Goal: Check status

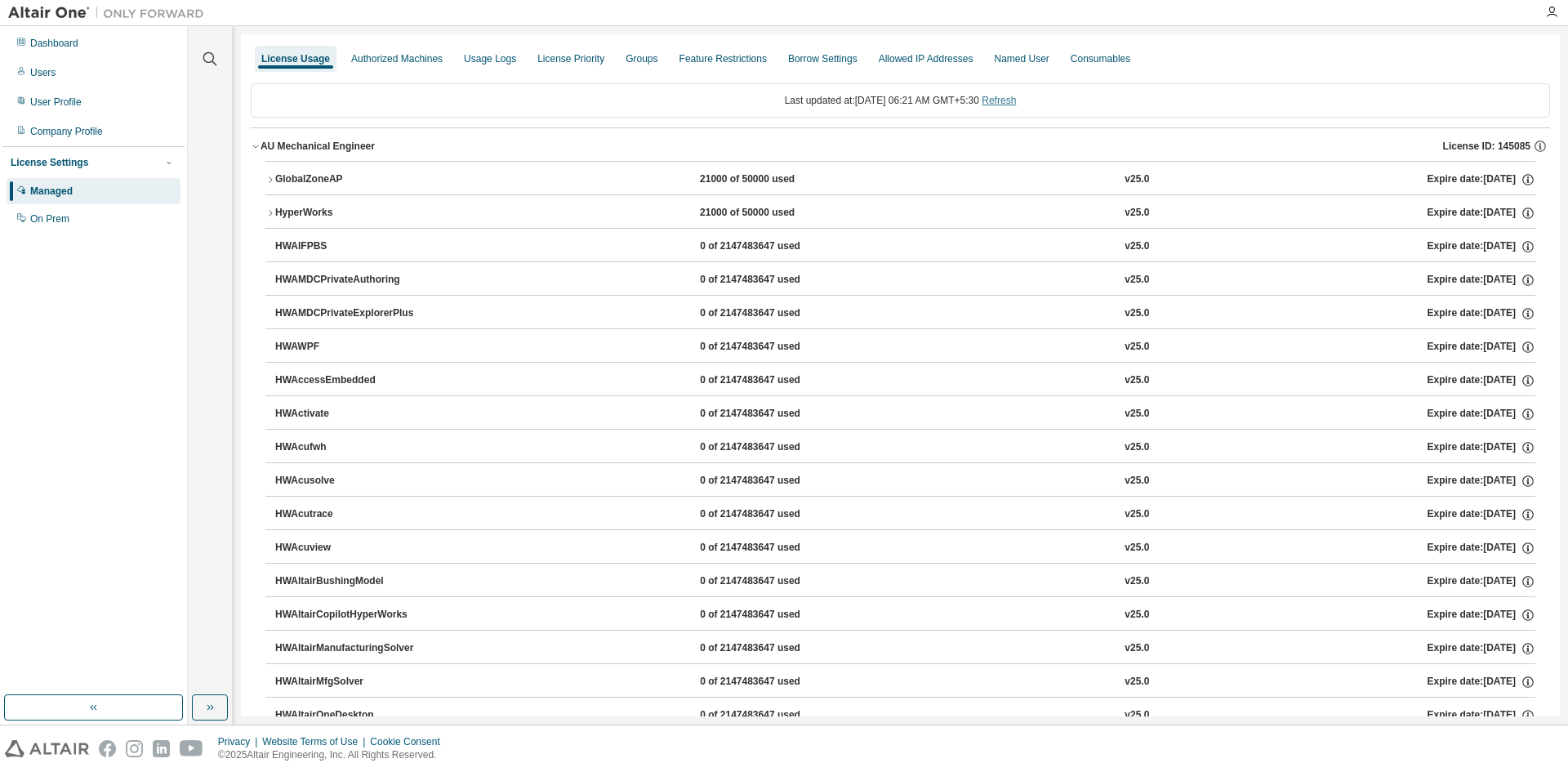
click at [1001, 93] on div "Last updated at: [DATE] 06:21 AM GMT+5:30 Refresh" at bounding box center [901, 100] width 1300 height 34
click at [1004, 99] on link "Refresh" at bounding box center [998, 100] width 34 height 11
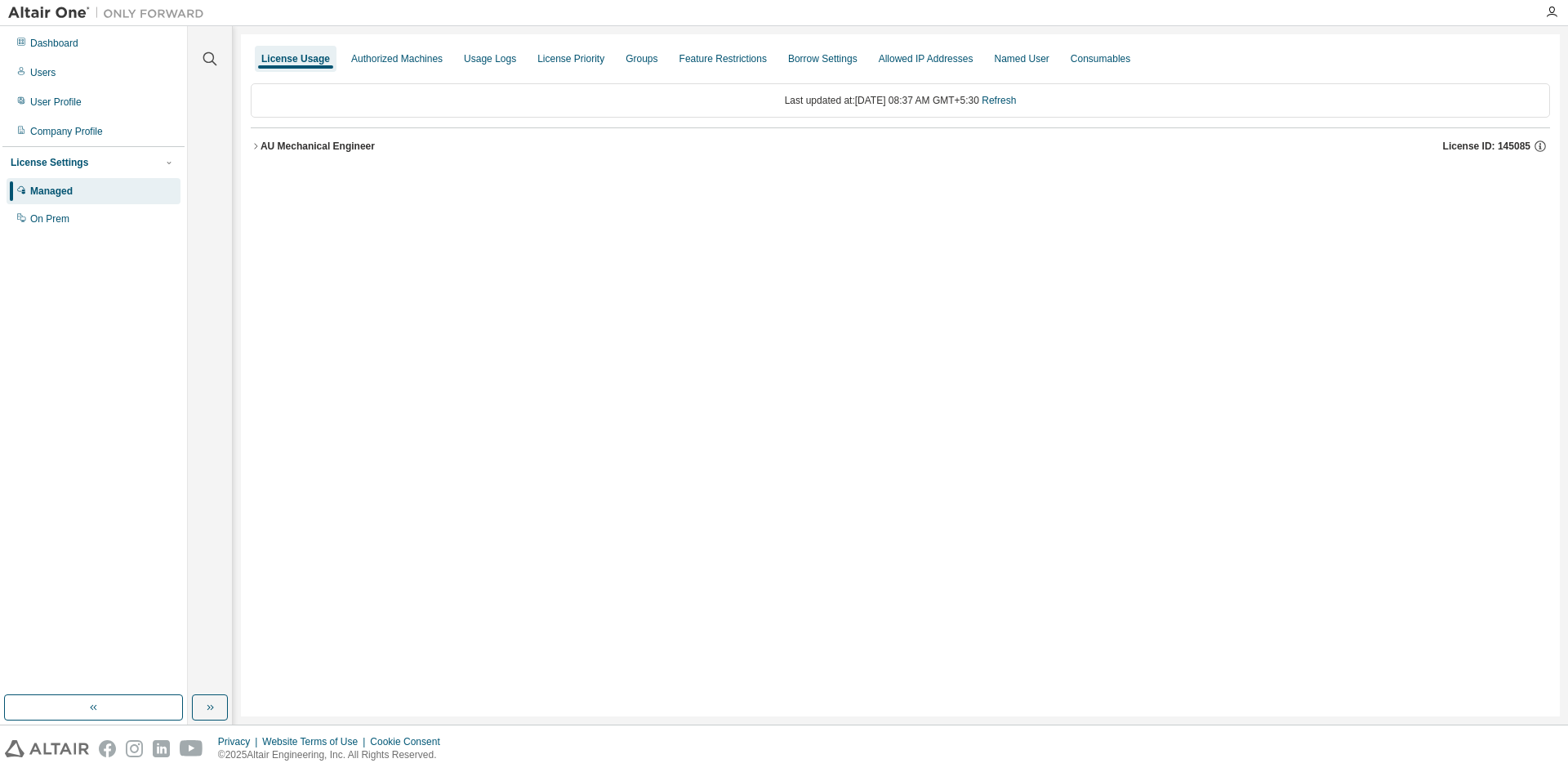
click at [1051, 653] on div "License Usage Authorized Machines Usage Logs License Priority Groups Feature Re…" at bounding box center [901, 375] width 1319 height 683
click at [1100, 419] on div "License Usage Authorized Machines Usage Logs License Priority Groups Feature Re…" at bounding box center [901, 375] width 1319 height 683
click at [323, 148] on div "AU Mechanical Engineer" at bounding box center [317, 146] width 114 height 13
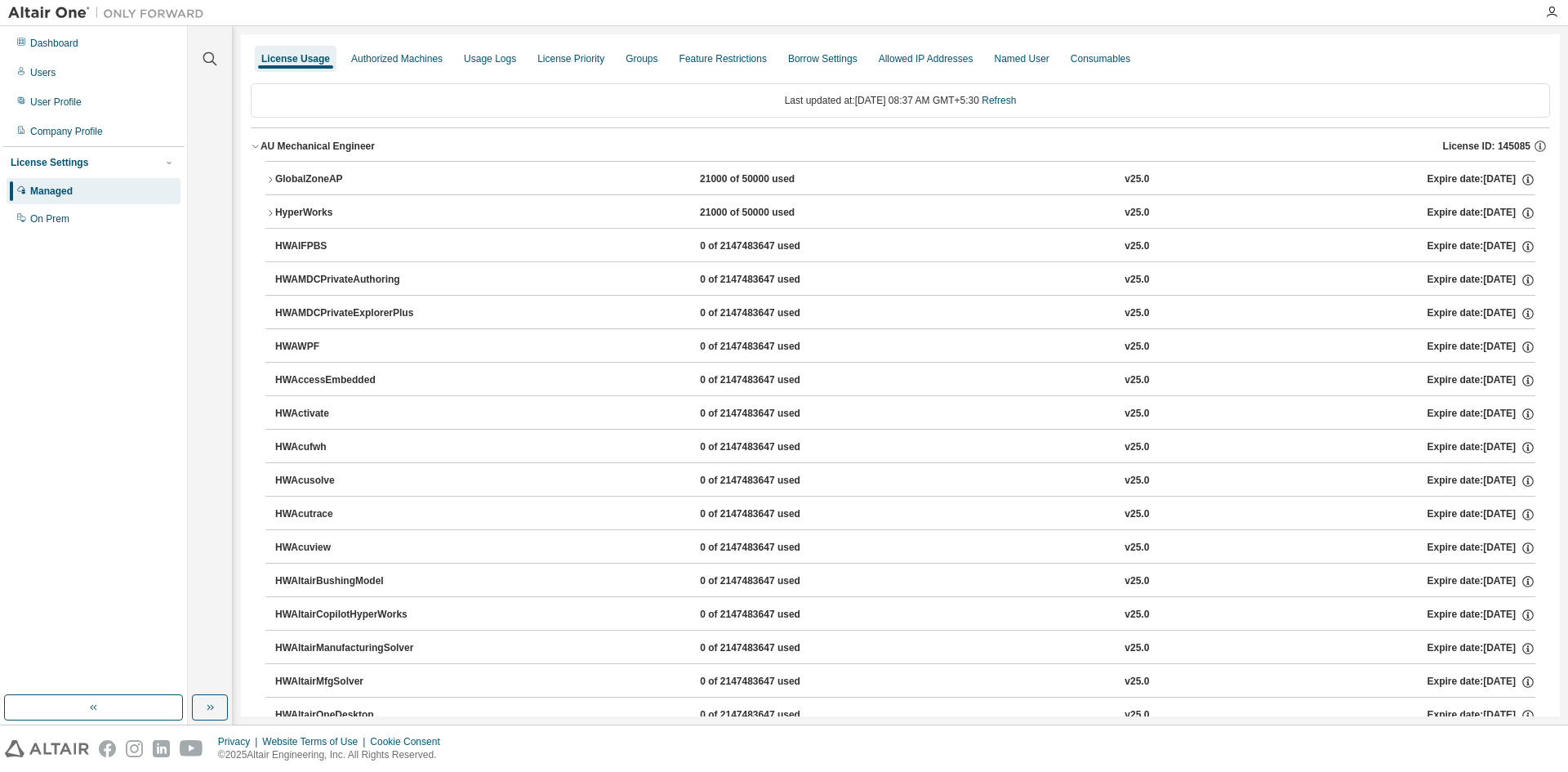
click at [420, 188] on button "GlobalZoneAP 21000 of 50000 used v25.0 Expire date: [DATE]" at bounding box center [901, 179] width 1270 height 36
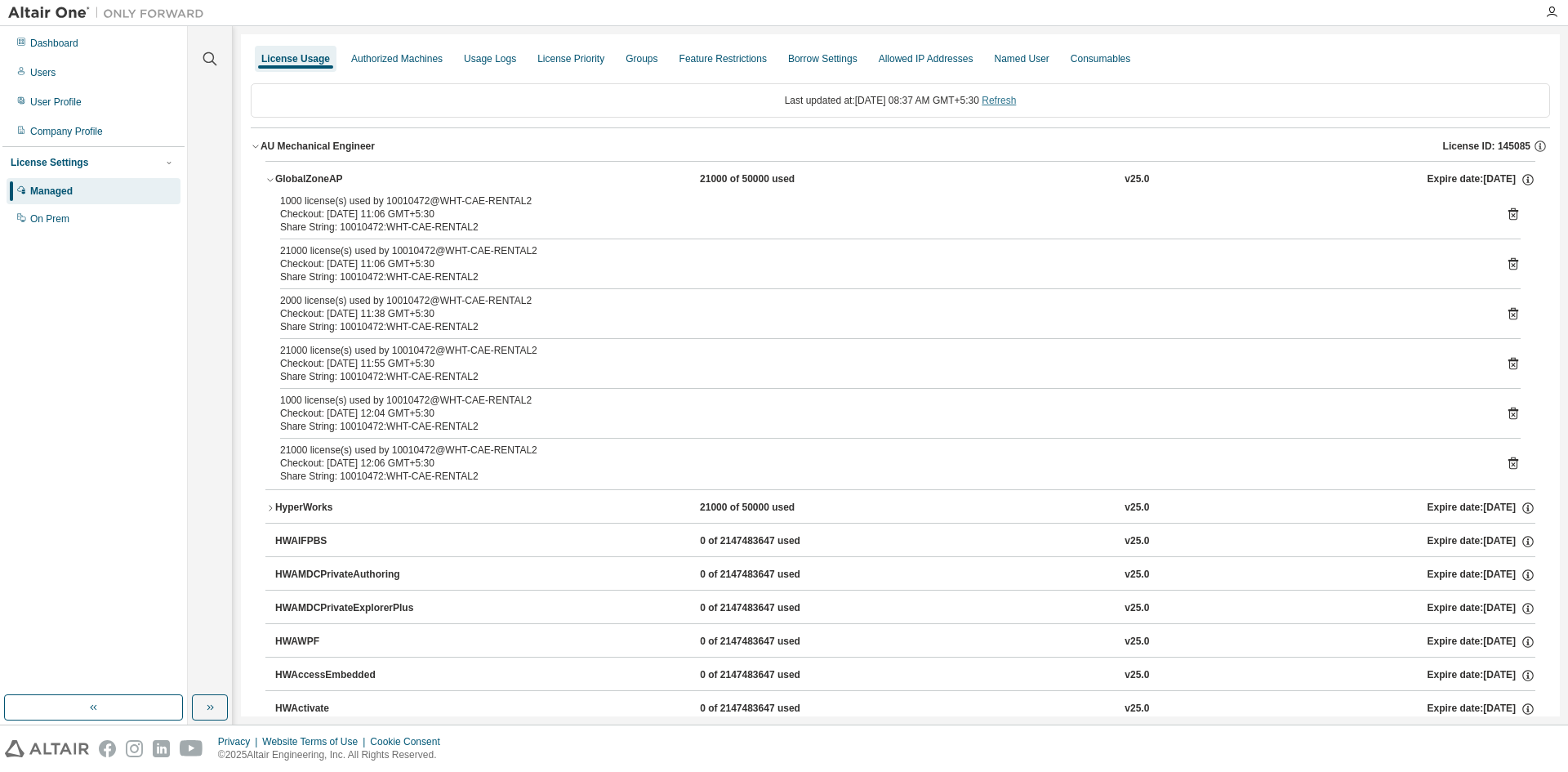
click at [1011, 98] on link "Refresh" at bounding box center [998, 100] width 34 height 11
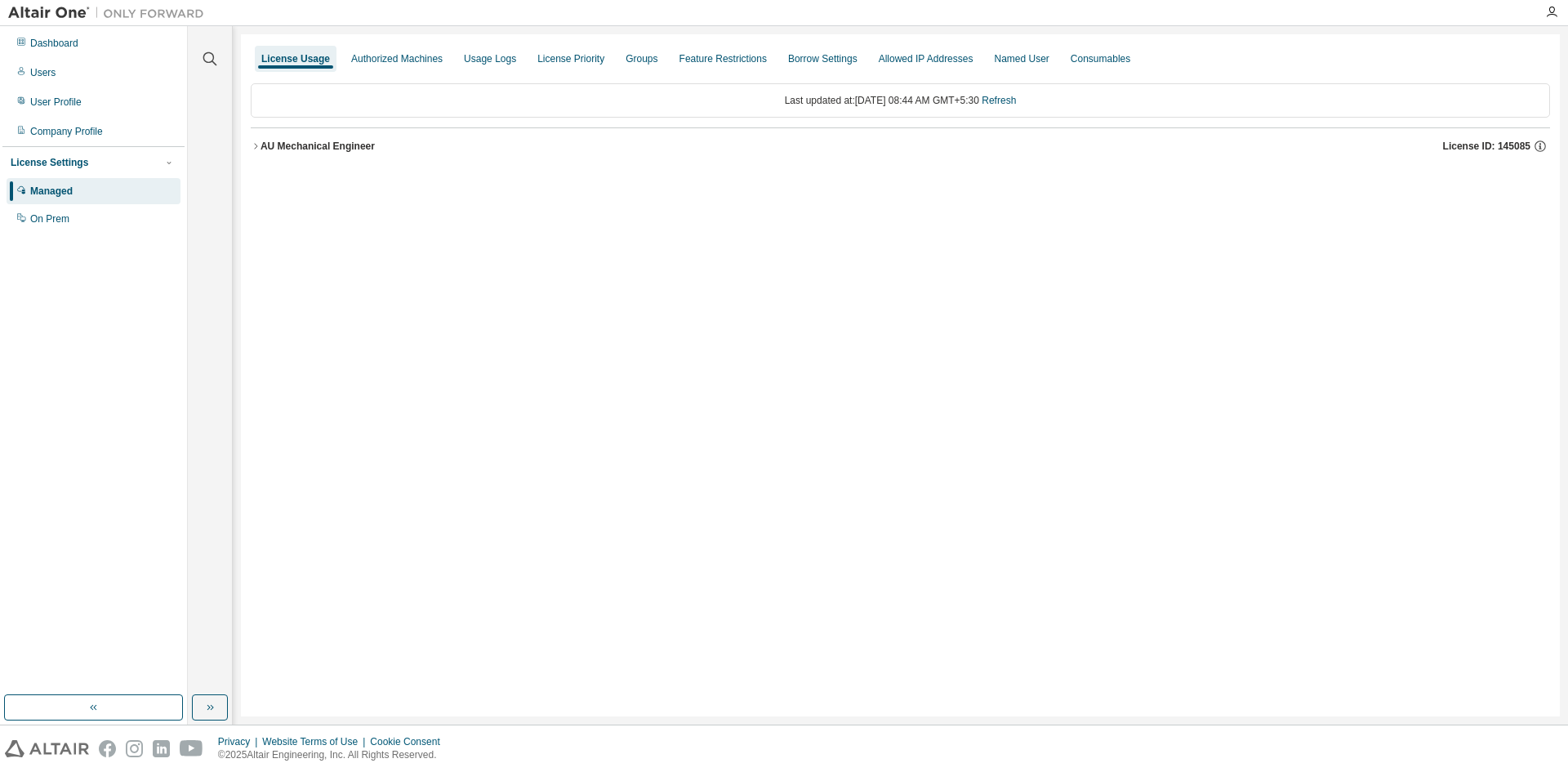
click at [291, 146] on div "AU Mechanical Engineer" at bounding box center [317, 146] width 114 height 13
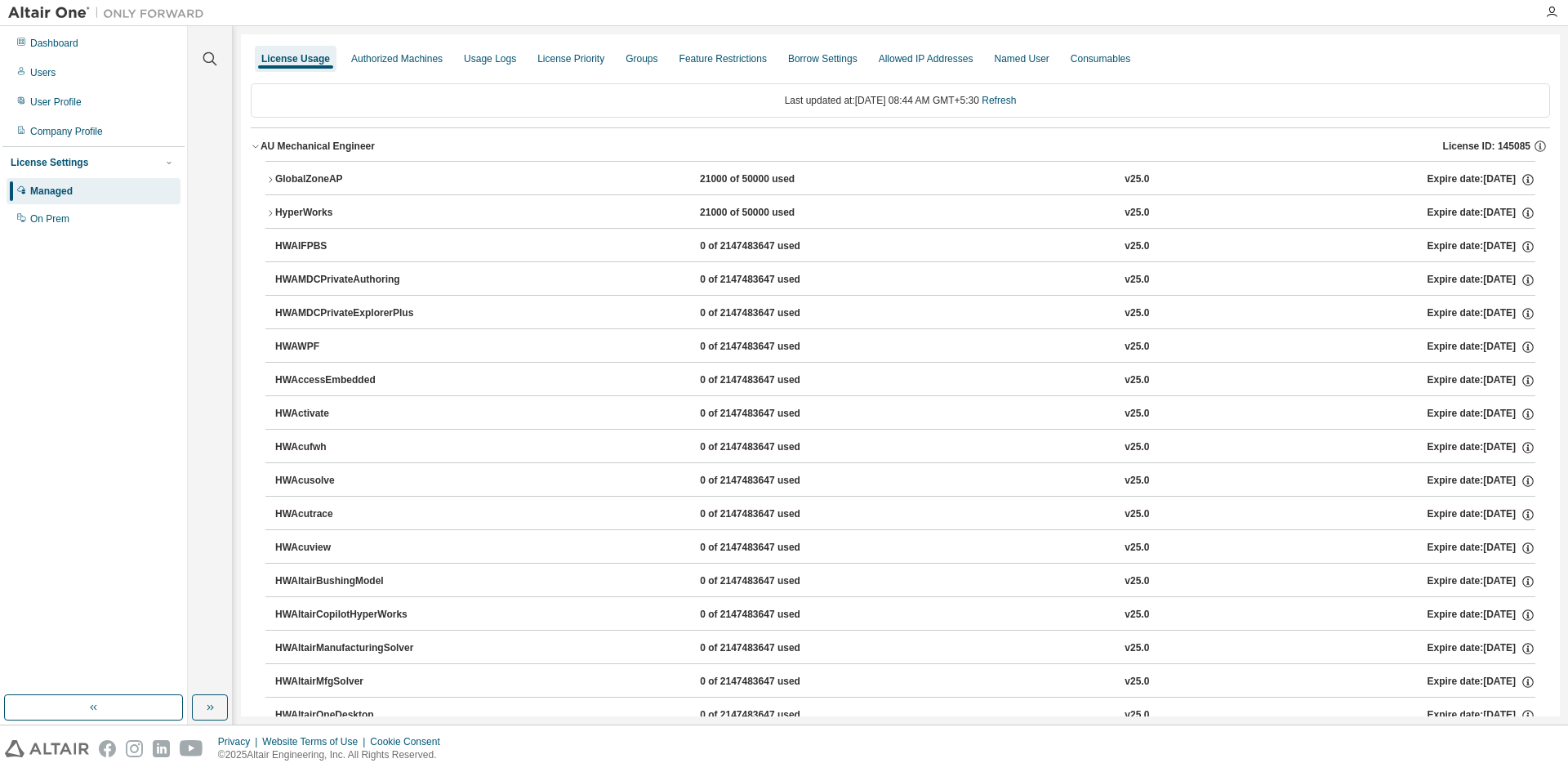
click at [299, 172] on button "GlobalZoneAP 21000 of 50000 used v25.0 Expire date: [DATE]" at bounding box center [901, 179] width 1270 height 36
